Goal: Transaction & Acquisition: Purchase product/service

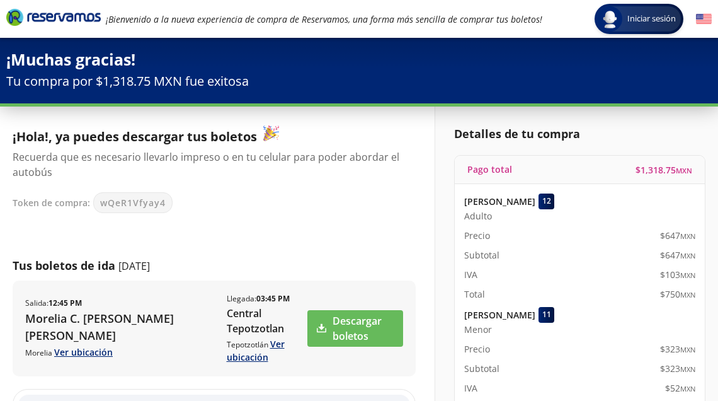
scroll to position [4, 0]
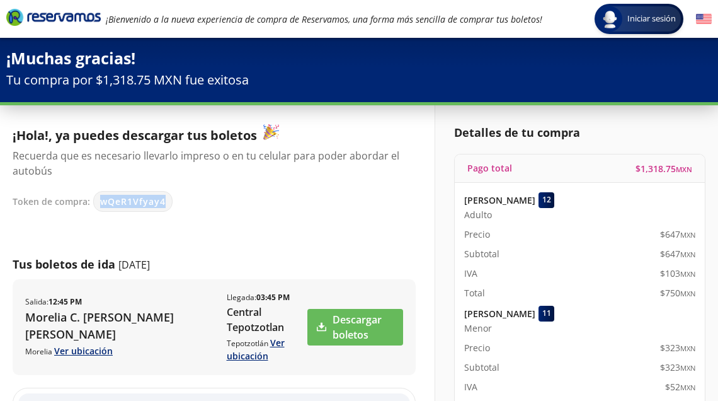
drag, startPoint x: 99, startPoint y: 199, endPoint x: 171, endPoint y: 195, distance: 71.9
click at [171, 195] on div "Token de compra: wQeR1Vfyay4" at bounding box center [208, 201] width 391 height 21
copy span "wQeR1Vfyay4"
click at [306, 237] on div "¡Hola!, ya puedes descargar tus boletos Recuerda que es necesario llevarlo impr…" at bounding box center [214, 382] width 403 height 516
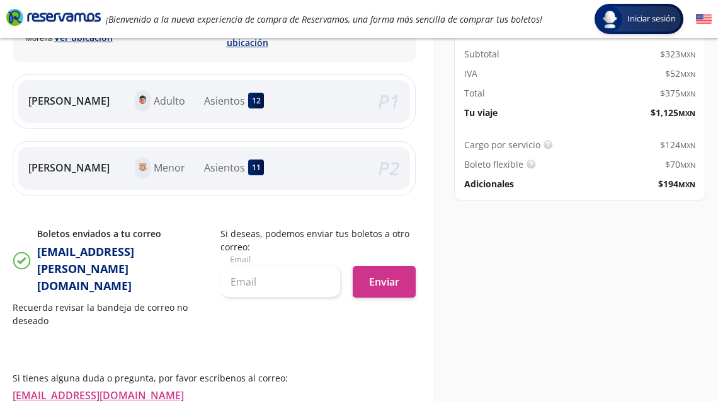
scroll to position [396, 0]
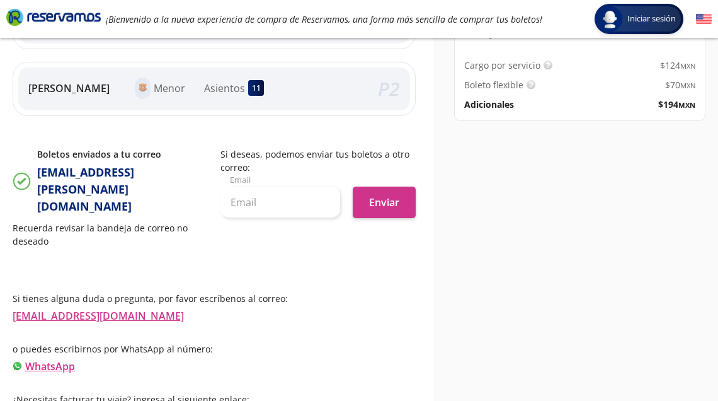
click at [339, 292] on p "Si tienes alguna duda o pregunta, por favor escríbenos al correo:" at bounding box center [214, 298] width 403 height 13
click at [52, 359] on link "WhatsApp" at bounding box center [50, 366] width 50 height 14
click at [64, 359] on link "WhatsApp" at bounding box center [50, 366] width 50 height 14
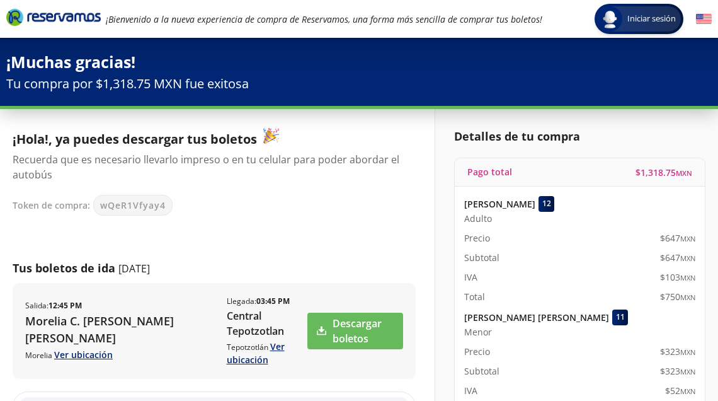
click at [61, 11] on icon "Brand Logo" at bounding box center [53, 17] width 95 height 19
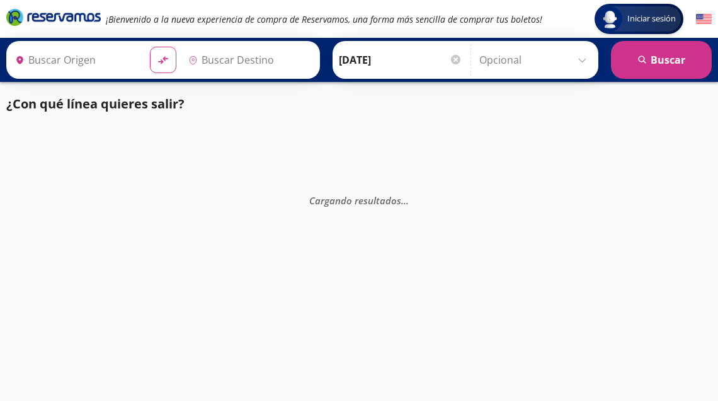
type input "Morelia, Michoacán"
type input "Tepotzotlán, México"
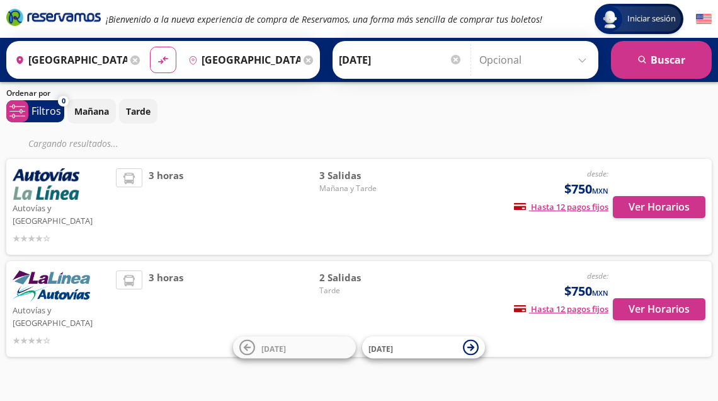
scroll to position [13, 0]
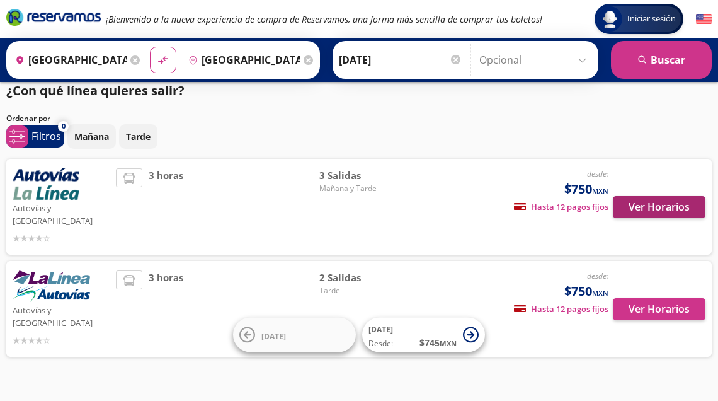
click at [655, 199] on button "Ver Horarios" at bounding box center [659, 207] width 93 height 22
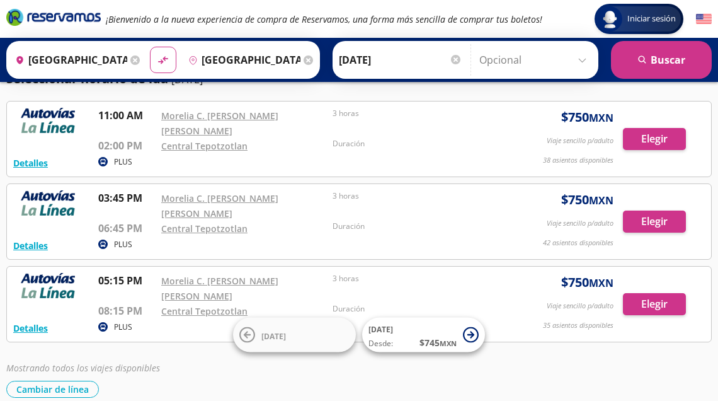
scroll to position [50, 0]
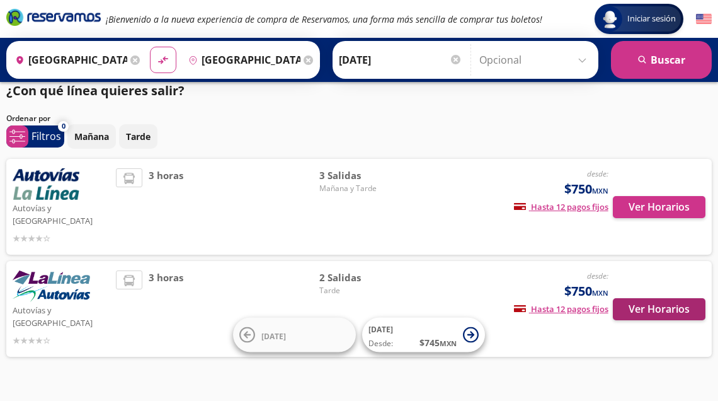
click at [671, 298] on button "Ver Horarios" at bounding box center [659, 309] width 93 height 22
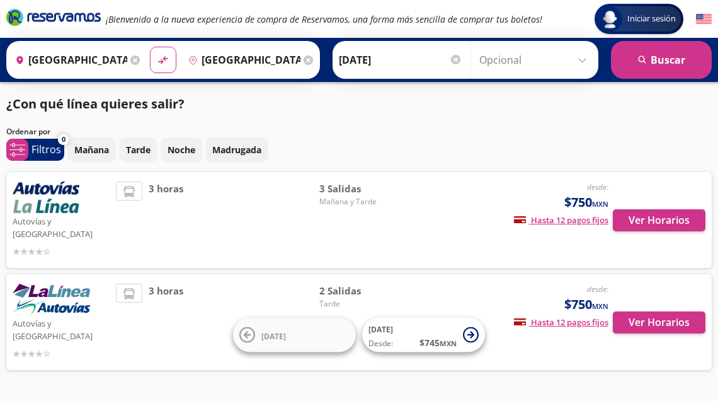
scroll to position [13, 0]
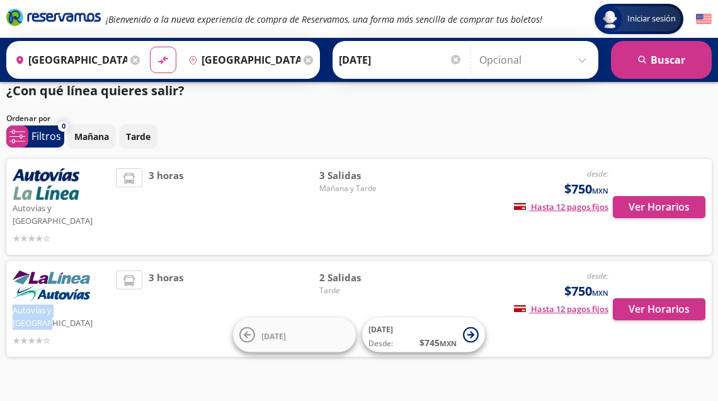
drag, startPoint x: 13, startPoint y: 296, endPoint x: 97, endPoint y: 294, distance: 84.5
click at [97, 302] on p "Autovías y La Línea" at bounding box center [61, 315] width 97 height 27
copy p "Autovías y La Línea"
